Goal: Communication & Community: Answer question/provide support

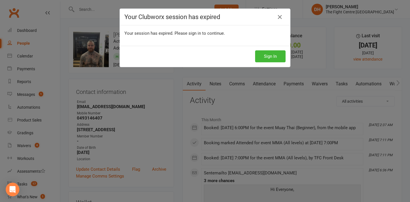
click at [261, 63] on div "Sign In" at bounding box center [205, 56] width 170 height 21
click at [264, 57] on button "Sign In" at bounding box center [270, 56] width 30 height 12
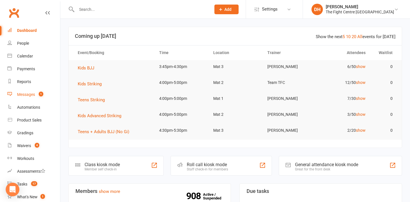
click at [35, 100] on link "Messages 1" at bounding box center [33, 94] width 53 height 13
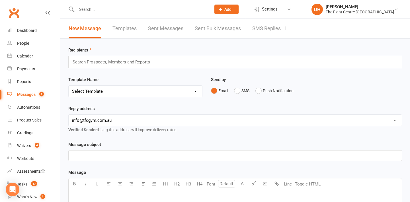
click at [270, 28] on link "SMS Replies 1" at bounding box center [269, 29] width 34 height 20
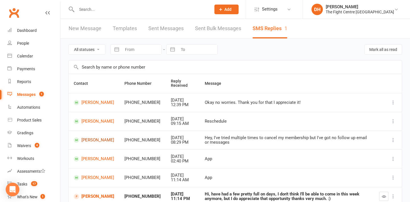
click at [94, 142] on link "Luke Robertson" at bounding box center [94, 139] width 40 height 5
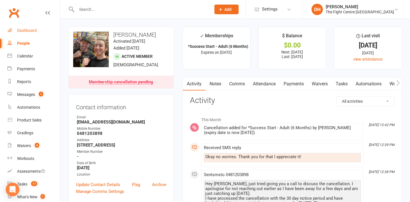
click at [32, 29] on div "Dashboard" at bounding box center [27, 30] width 20 height 5
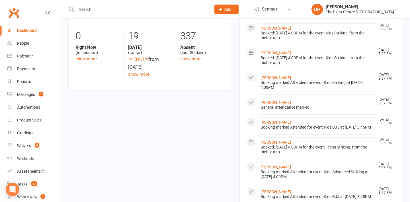
scroll to position [268, 0]
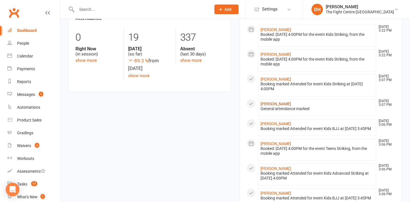
click at [267, 103] on link "Izzak Frazer" at bounding box center [275, 104] width 30 height 5
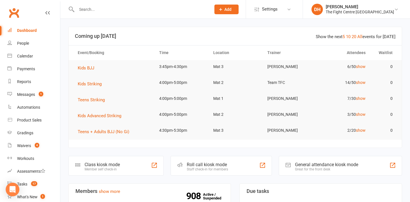
click at [268, 39] on h3 "Coming up Today" at bounding box center [235, 36] width 320 height 6
